Goal: Information Seeking & Learning: Compare options

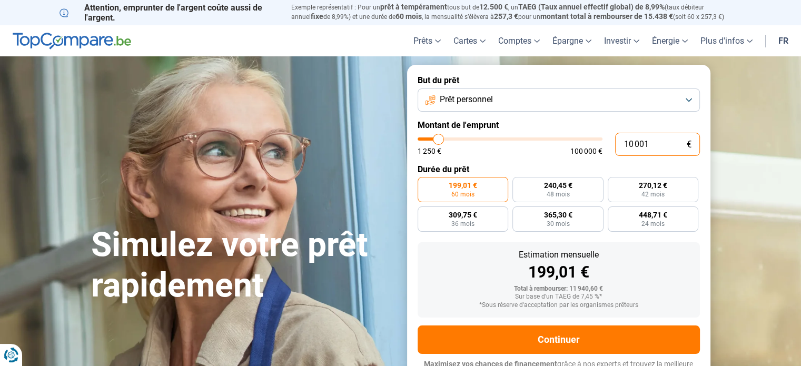
drag, startPoint x: 656, startPoint y: 144, endPoint x: 599, endPoint y: 136, distance: 57.4
click at [596, 143] on div "10 001 € 1 250 € 100 000 €" at bounding box center [559, 144] width 282 height 23
type input "10000"
radio input "true"
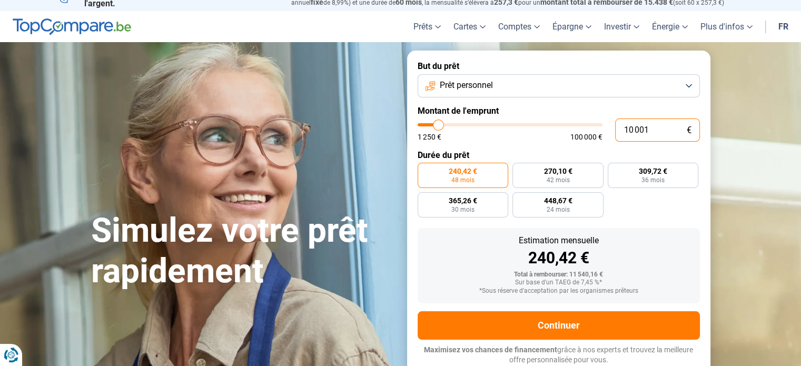
type input "5"
type input "1250"
type input "50"
type input "1250"
type input "500"
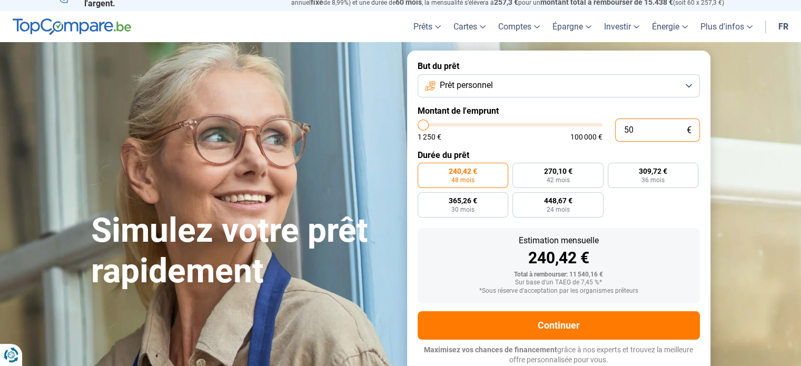
type input "1250"
type input "5 000"
type input "5000"
radio input "true"
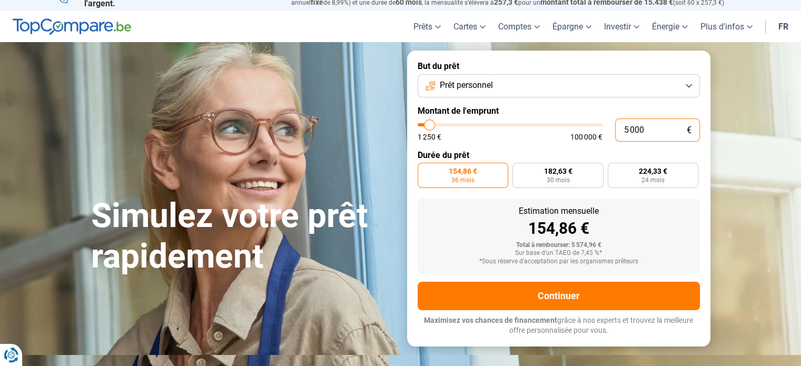
scroll to position [0, 0]
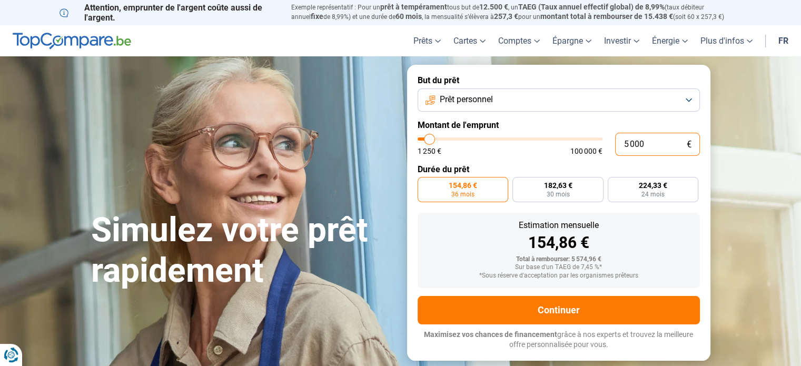
type input "5 000"
click at [774, 191] on section "Simulez votre prêt rapidement Simulez votre prêt rapidement But du prêt Prêt pe…" at bounding box center [400, 212] width 801 height 312
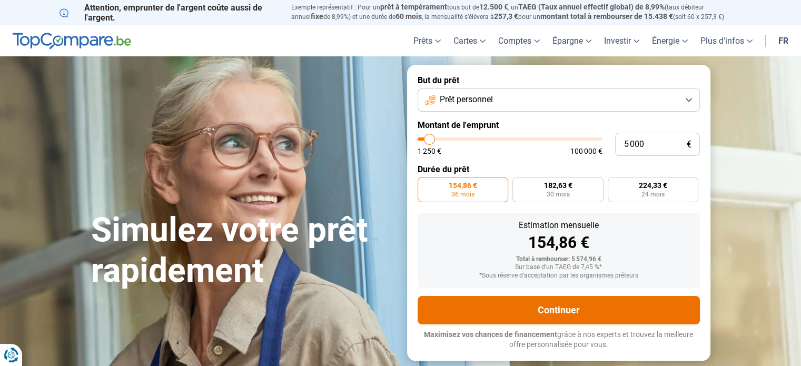
click at [543, 315] on button "Continuer" at bounding box center [559, 310] width 282 height 28
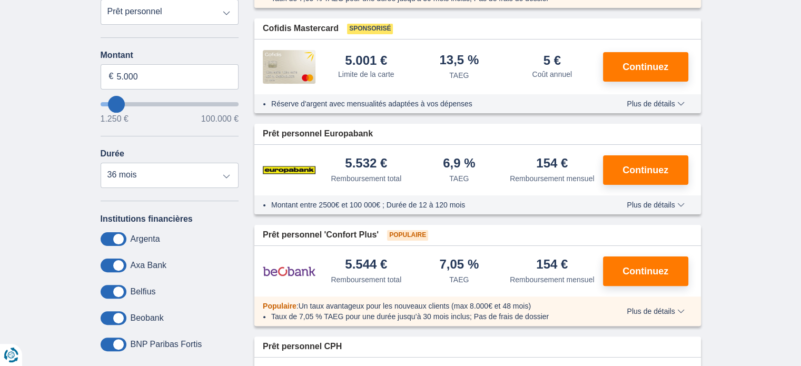
scroll to position [263, 0]
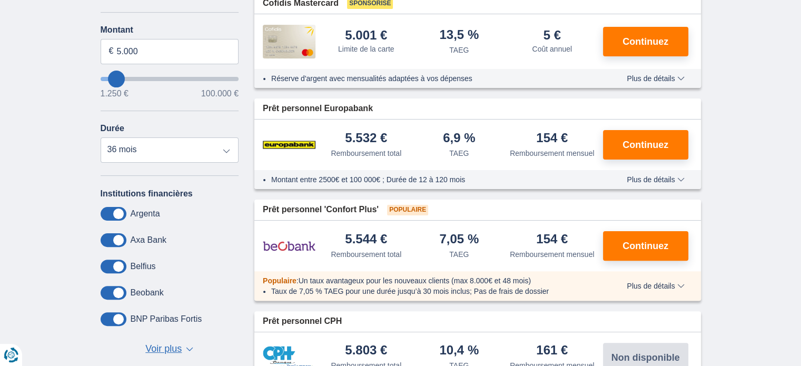
click at [633, 176] on span "Plus de détails" at bounding box center [655, 179] width 57 height 7
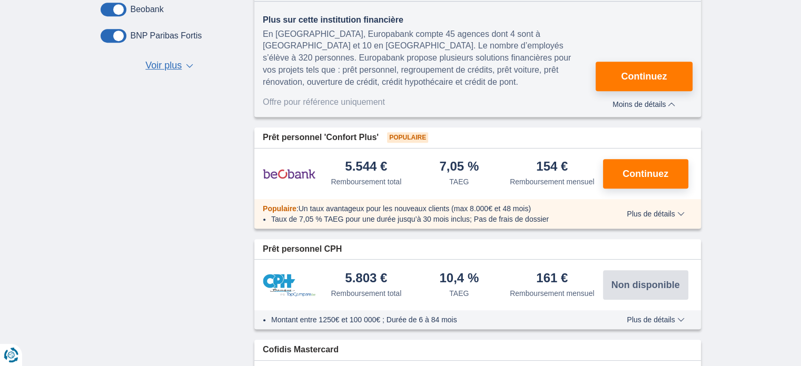
scroll to position [579, 0]
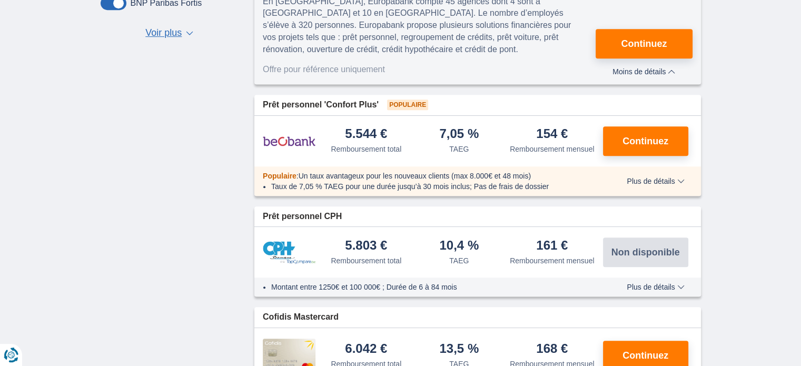
click at [680, 177] on span "Plus de détails" at bounding box center [655, 180] width 57 height 7
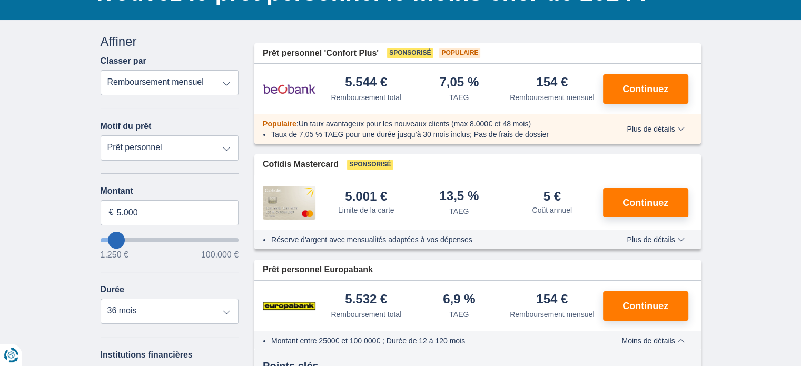
scroll to position [0, 0]
